Goal: Find specific fact: Find specific fact

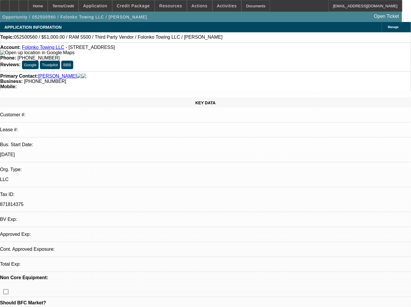
select select "0"
select select "2"
select select "0.1"
select select "4"
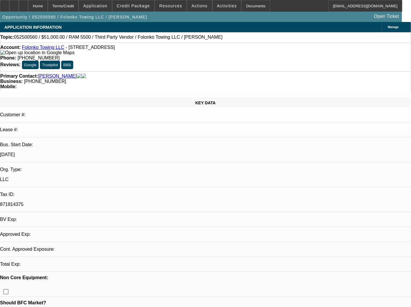
select select "0"
select select "2"
select select "0.1"
select select "4"
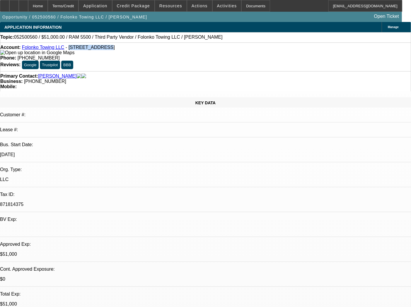
drag, startPoint x: 65, startPoint y: 47, endPoint x: 93, endPoint y: 50, distance: 27.7
click at [93, 50] on span "- [STREET_ADDRESS]" at bounding box center [90, 47] width 49 height 5
copy span "[STREET_ADDRESS]"
click at [99, 50] on span "- [STREET_ADDRESS]" at bounding box center [90, 47] width 49 height 5
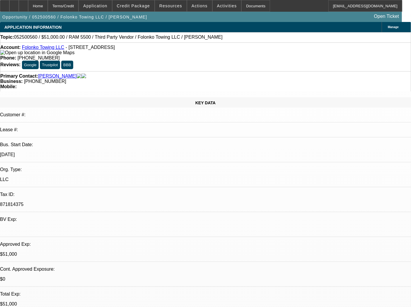
copy span "Lynnwood"
click at [94, 61] on div "Account: Folonko Towing LLC - [STREET_ADDRESS] Phone: [PHONE_NUMBER] Reviews: G…" at bounding box center [205, 56] width 411 height 29
drag, startPoint x: 133, startPoint y: 49, endPoint x: 27, endPoint y: 49, distance: 105.5
click at [27, 49] on div "Account: Folonko Towing LLC - [STREET_ADDRESS]" at bounding box center [205, 50] width 411 height 11
copy div "Folonko Towing LLC - [STREET_ADDRESS]"
